Goal: Navigation & Orientation: Find specific page/section

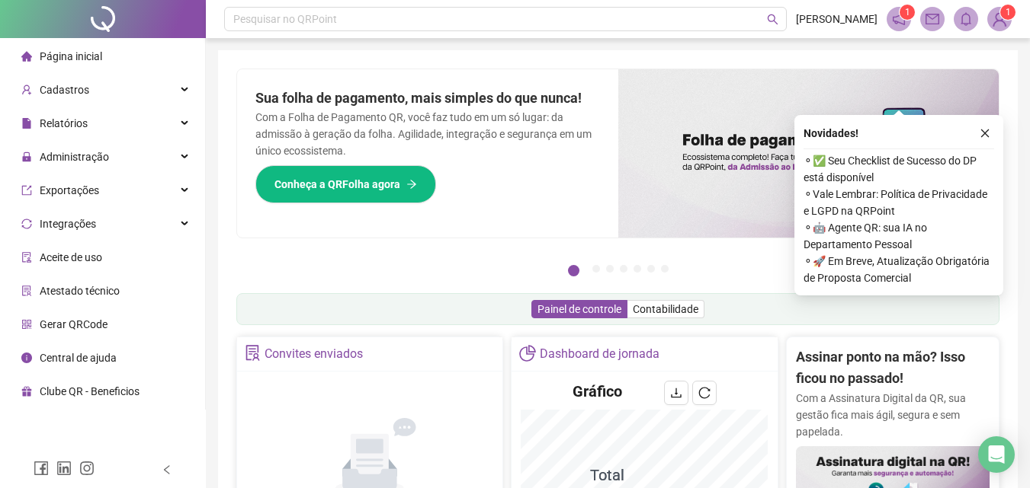
scroll to position [229, 0]
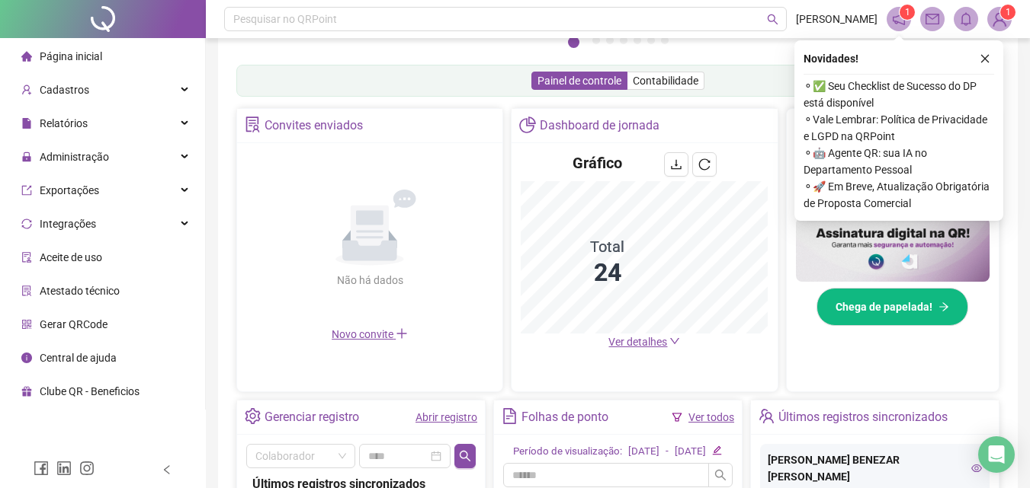
click at [641, 339] on span "Ver detalhes" at bounding box center [637, 342] width 59 height 12
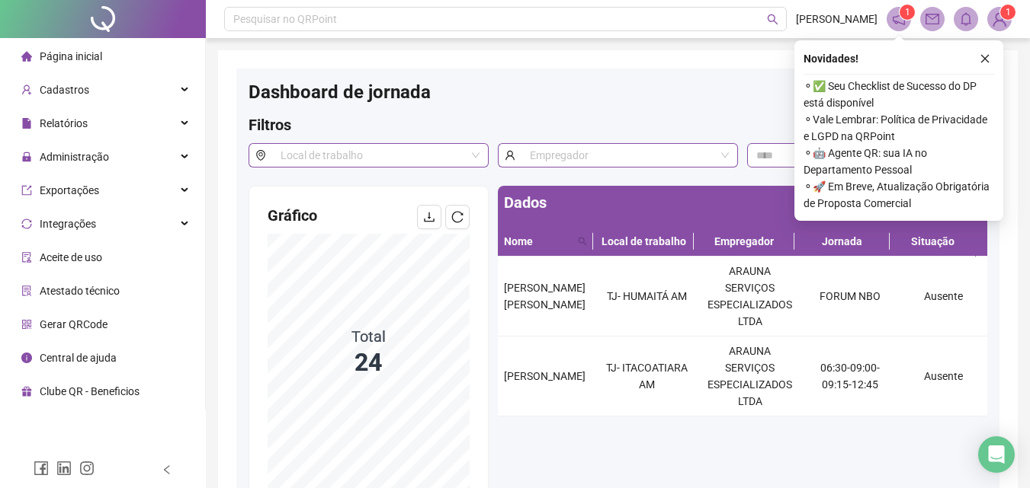
click at [114, 54] on li "Página inicial" at bounding box center [102, 56] width 199 height 30
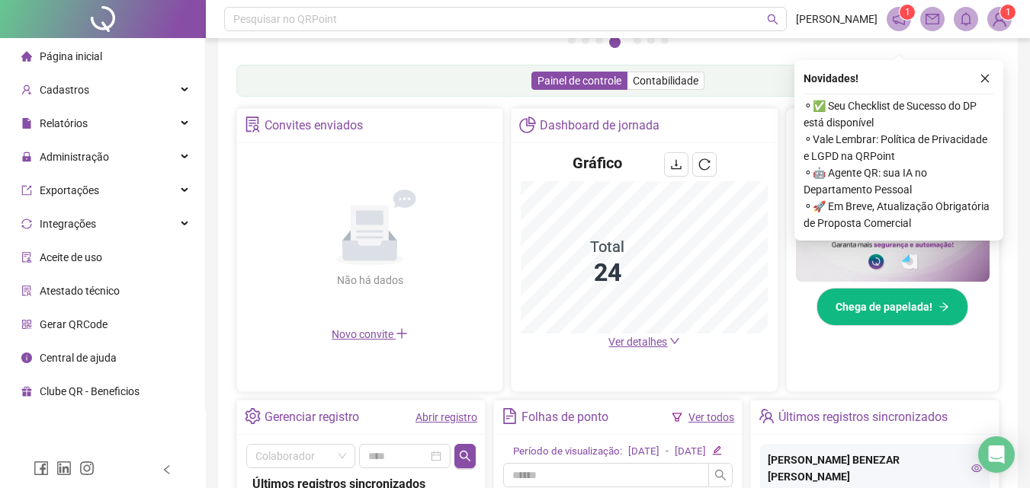
scroll to position [305, 0]
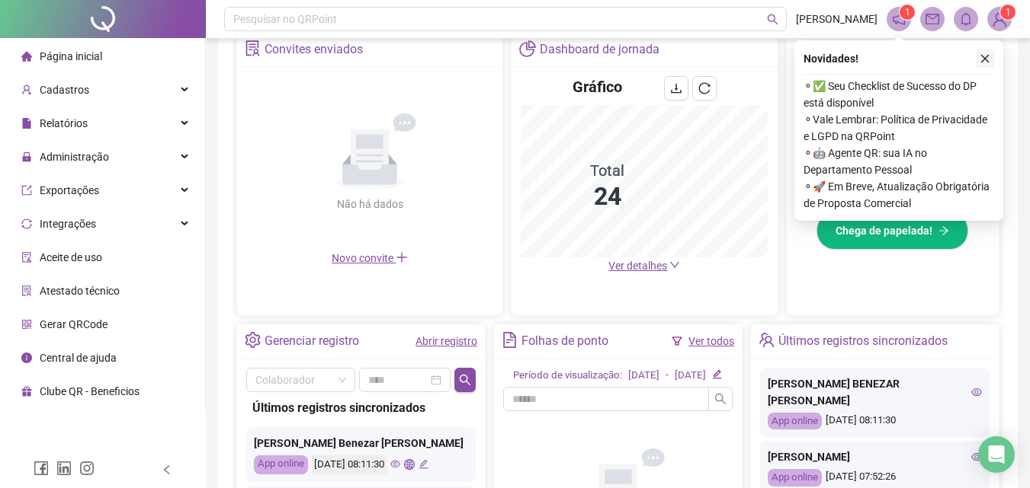
click at [985, 54] on icon "close" at bounding box center [984, 58] width 11 height 11
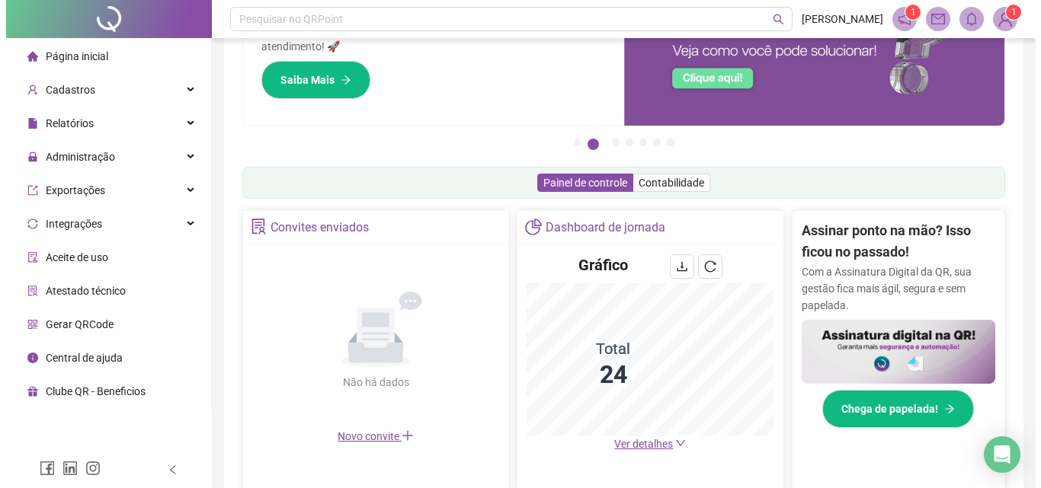
scroll to position [0, 0]
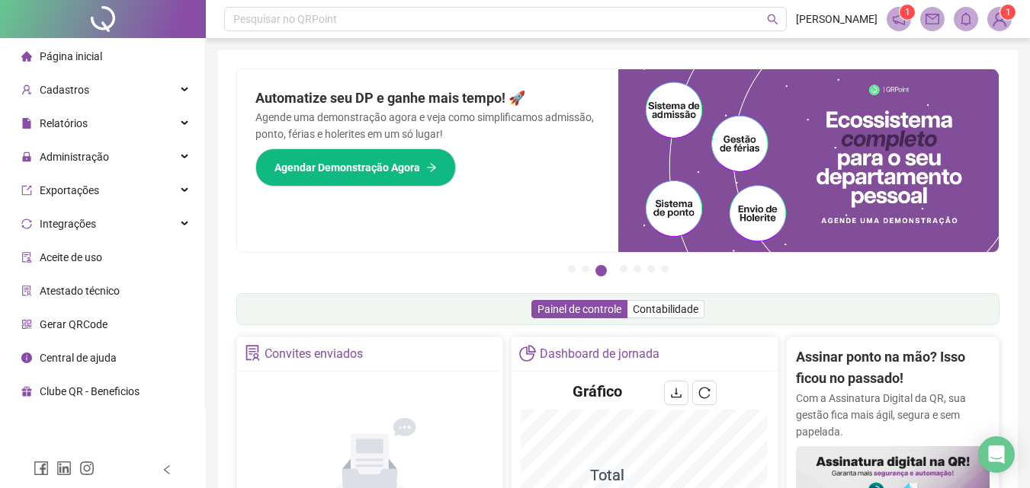
click at [991, 18] on img at bounding box center [999, 19] width 23 height 23
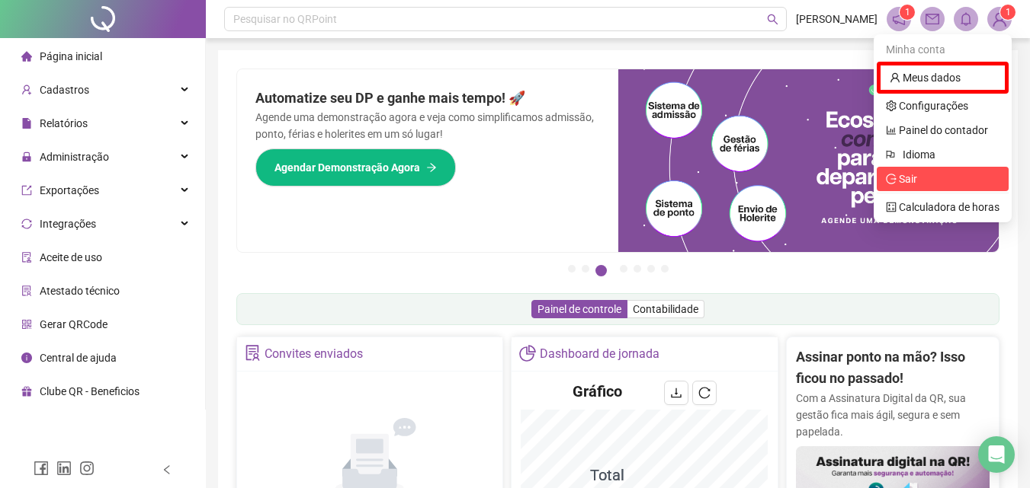
click at [918, 186] on span "Sair" at bounding box center [943, 179] width 114 height 17
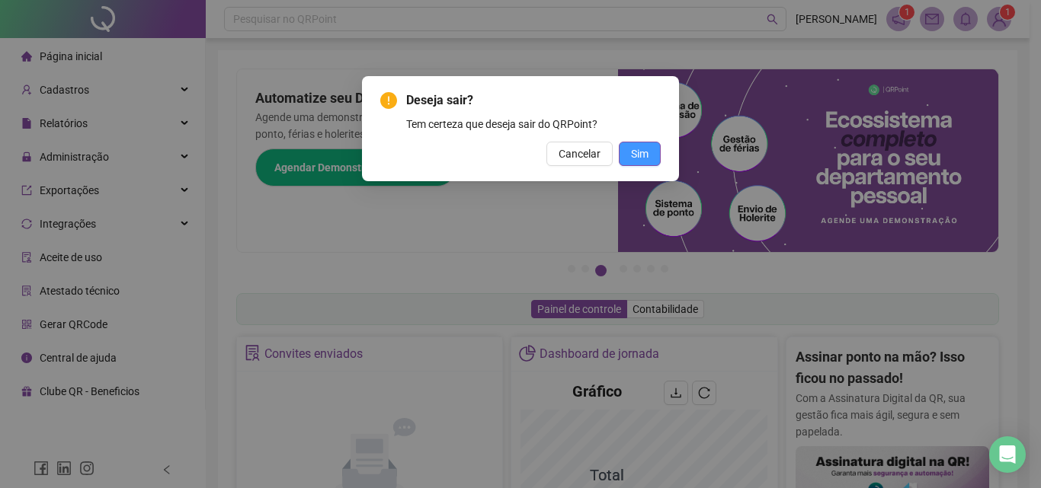
click at [627, 146] on button "Sim" at bounding box center [640, 154] width 42 height 24
